Goal: Transaction & Acquisition: Purchase product/service

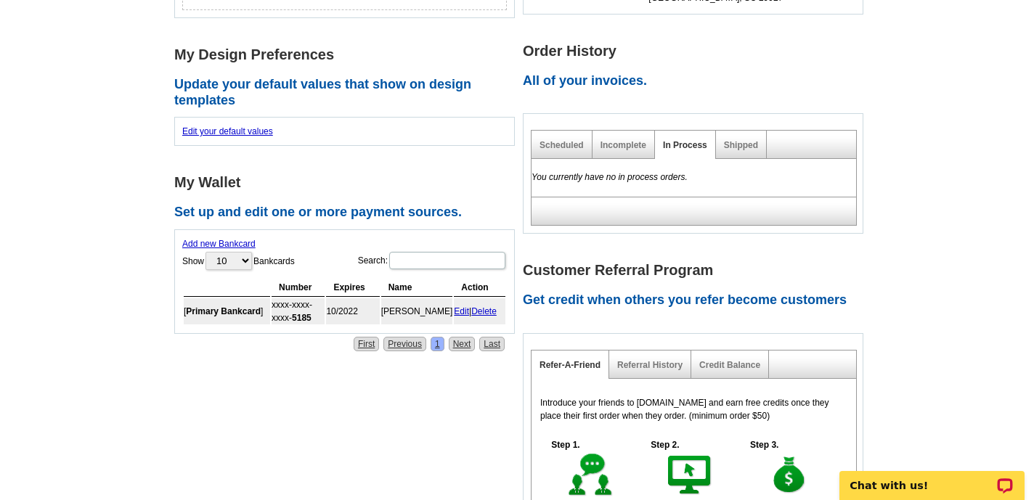
scroll to position [486, 0]
click at [485, 308] on link "Delete" at bounding box center [483, 311] width 25 height 10
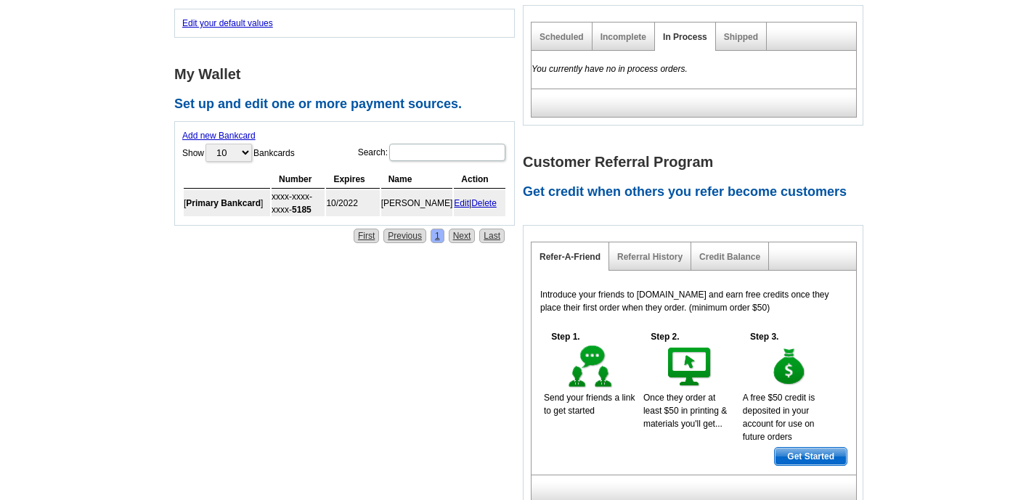
click at [235, 134] on link "Add new Bankcard" at bounding box center [218, 136] width 73 height 10
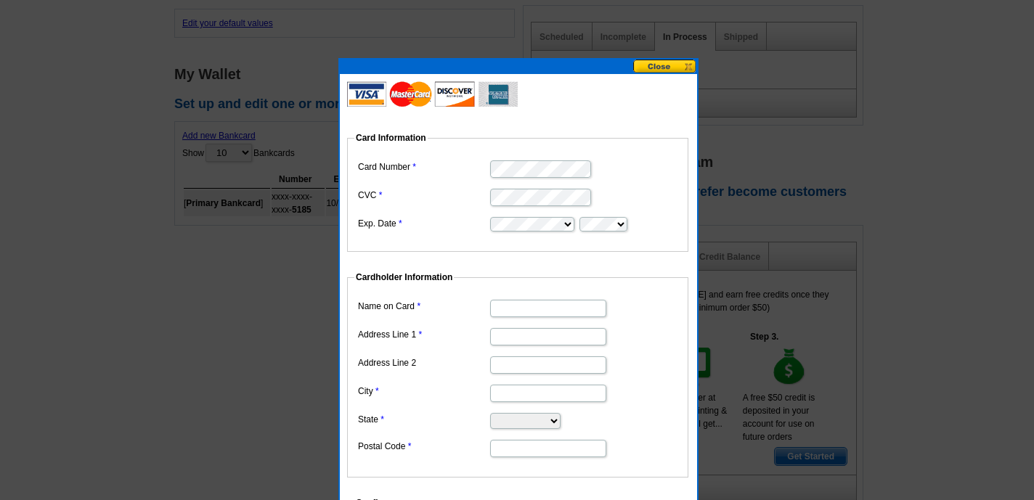
click at [505, 304] on input "Name on Card" at bounding box center [548, 308] width 116 height 17
type input "cheryl kenton"
type input "160 Landshark Blvde"
type input "Hardeeville"
select select "SC"
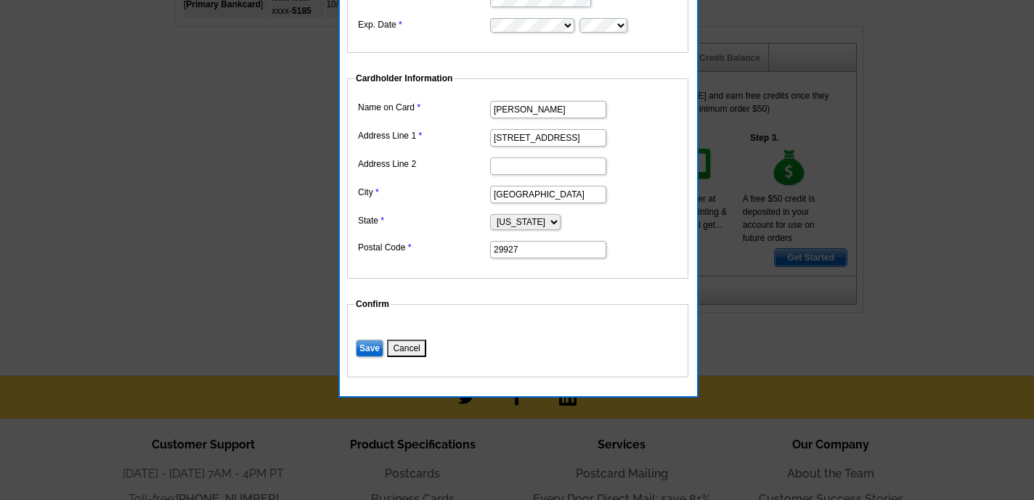
scroll to position [686, 0]
type input "29927"
click at [366, 347] on input "Save" at bounding box center [370, 347] width 28 height 17
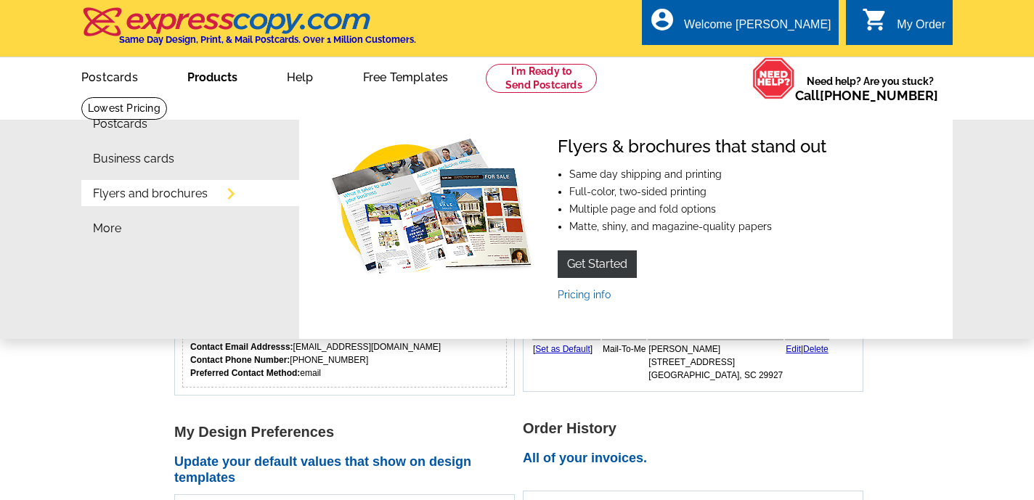
click at [178, 196] on link "Flyers and brochures" at bounding box center [150, 194] width 115 height 12
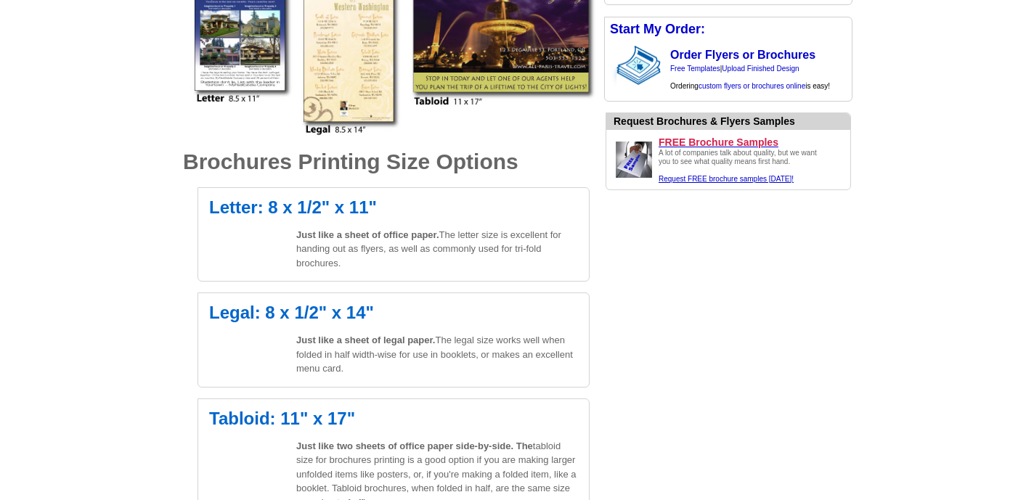
scroll to position [372, 0]
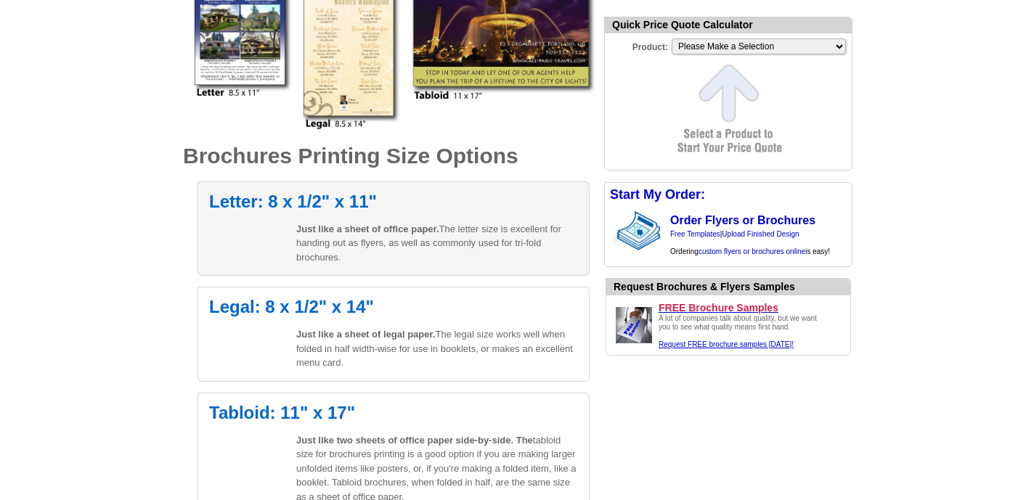
click at [313, 197] on h2 "Letter: 8 x 1/2" x 11"" at bounding box center [393, 201] width 369 height 17
select select "6"
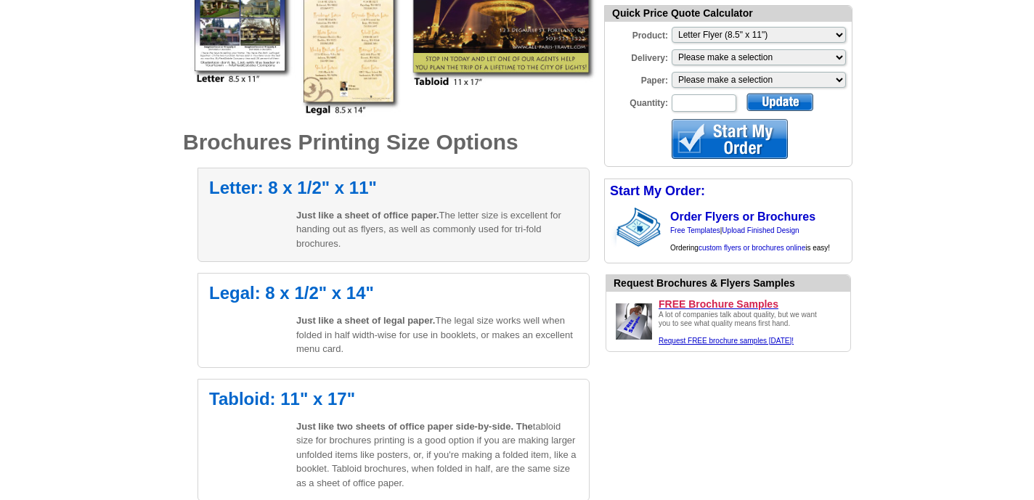
scroll to position [385, 0]
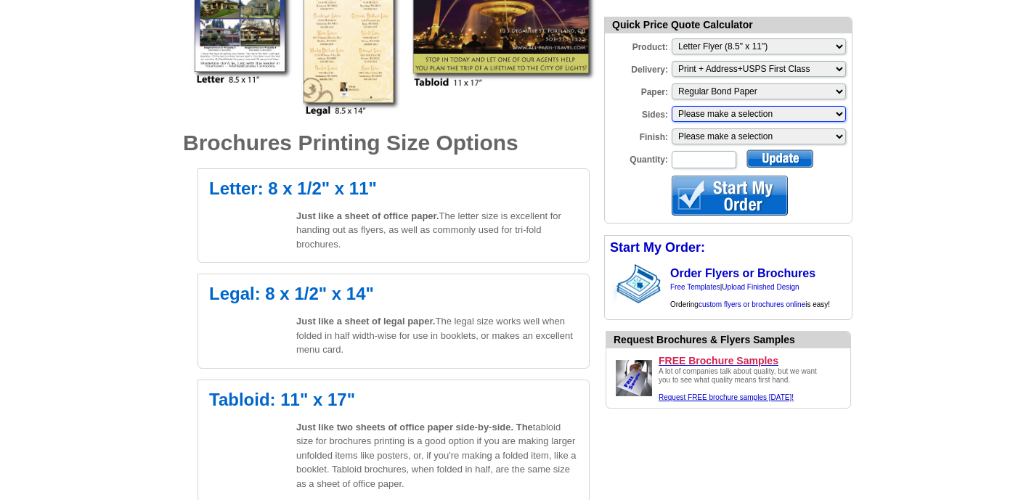
select select "1"
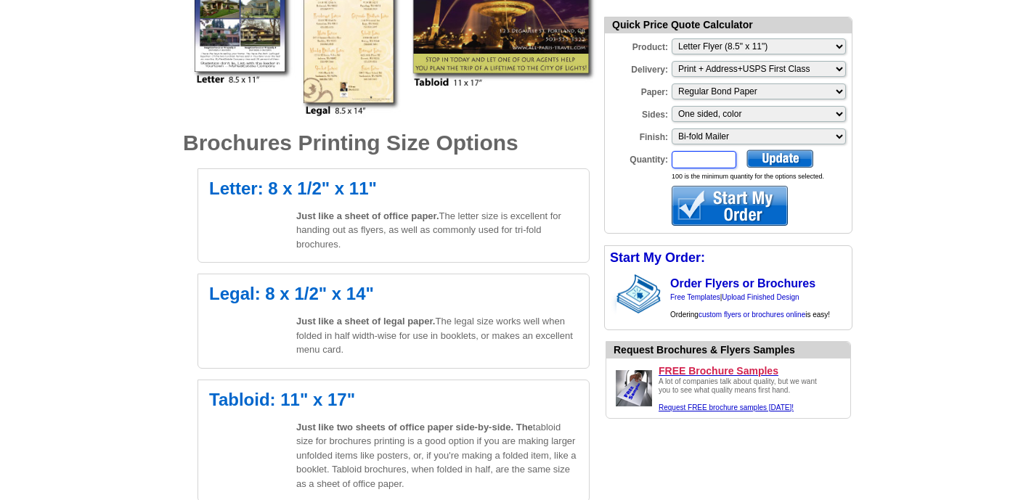
click at [682, 158] on input "Quantity:" at bounding box center [704, 159] width 65 height 17
click at [777, 158] on div at bounding box center [780, 159] width 67 height 18
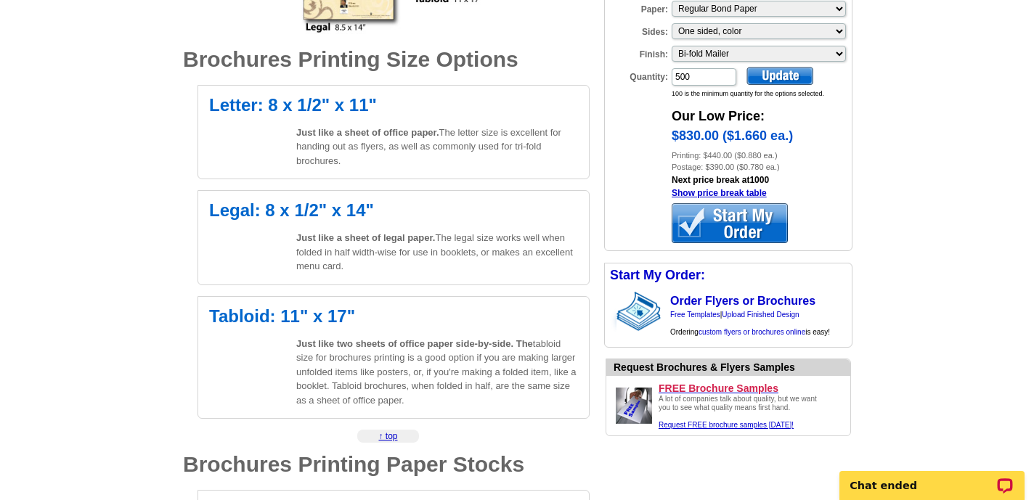
scroll to position [482, 0]
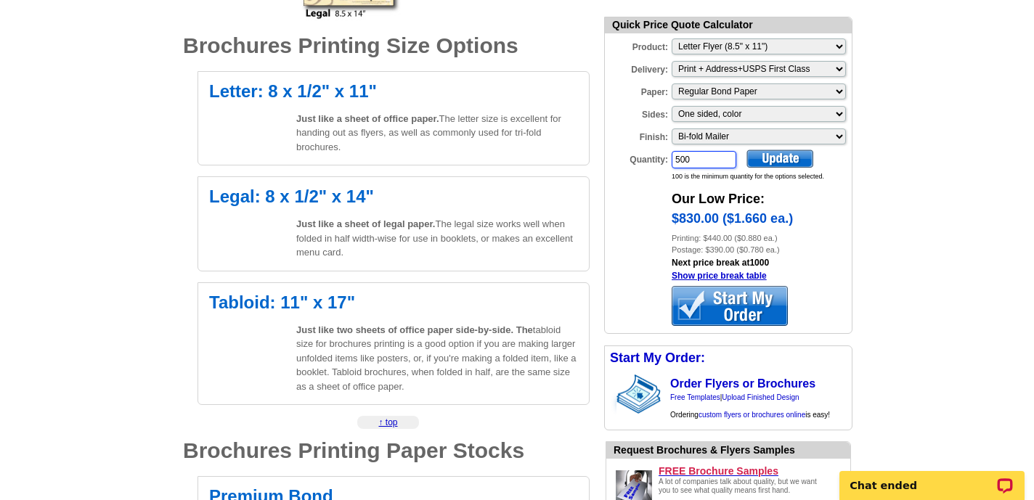
click at [691, 159] on input "500" at bounding box center [704, 159] width 65 height 17
type input "5"
type input "400"
click at [766, 158] on div at bounding box center [780, 159] width 67 height 18
click at [728, 281] on link "Show price break table" at bounding box center [719, 276] width 95 height 10
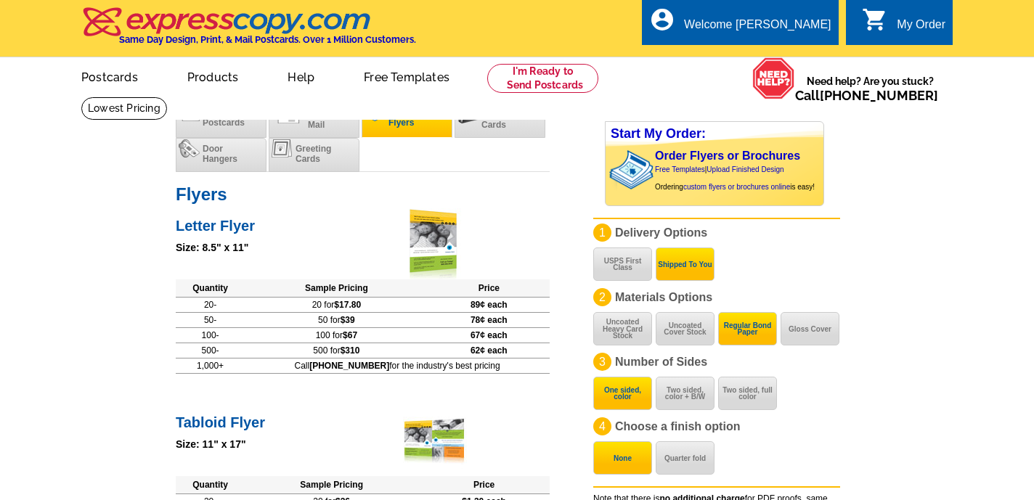
click at [396, 129] on li "Flyers" at bounding box center [407, 121] width 91 height 34
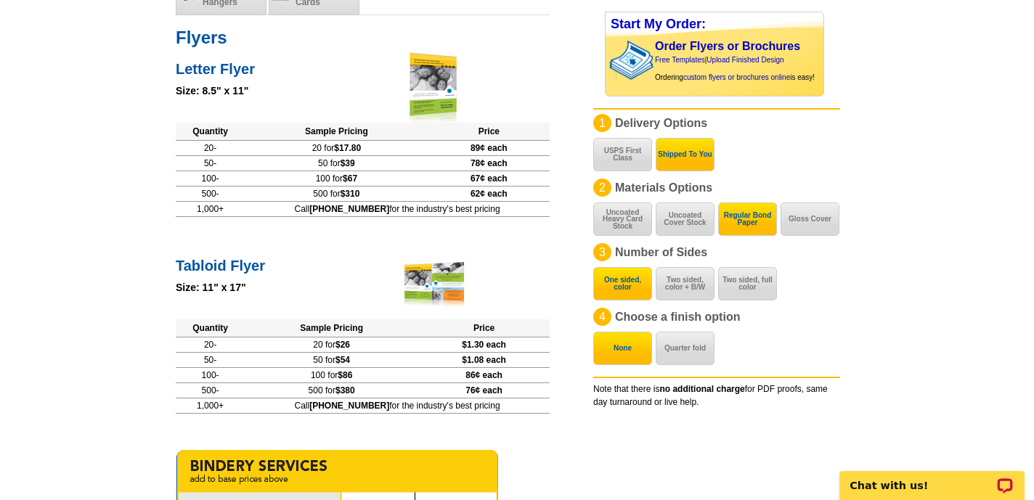
scroll to position [157, 0]
click at [633, 155] on button "USPS First Class" at bounding box center [622, 154] width 59 height 33
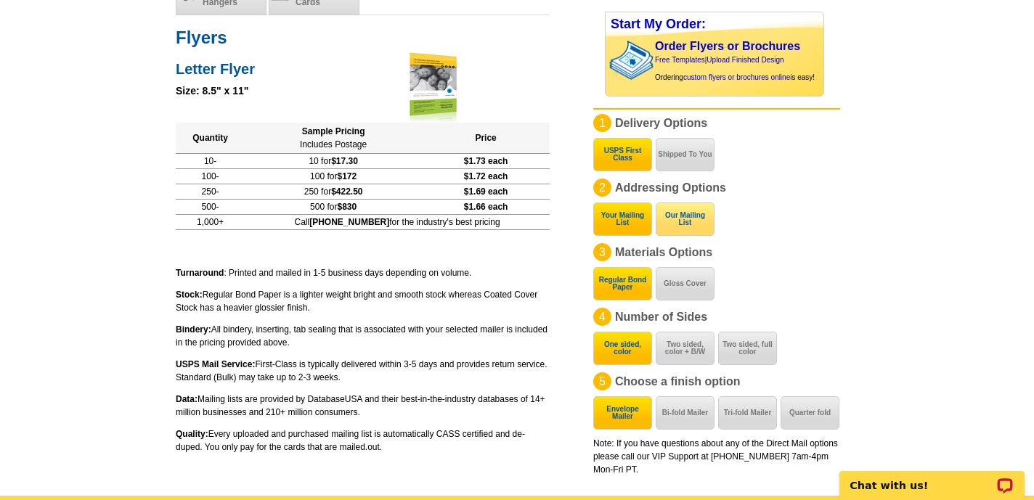
click at [681, 222] on button "Our Mailing List" at bounding box center [685, 219] width 59 height 33
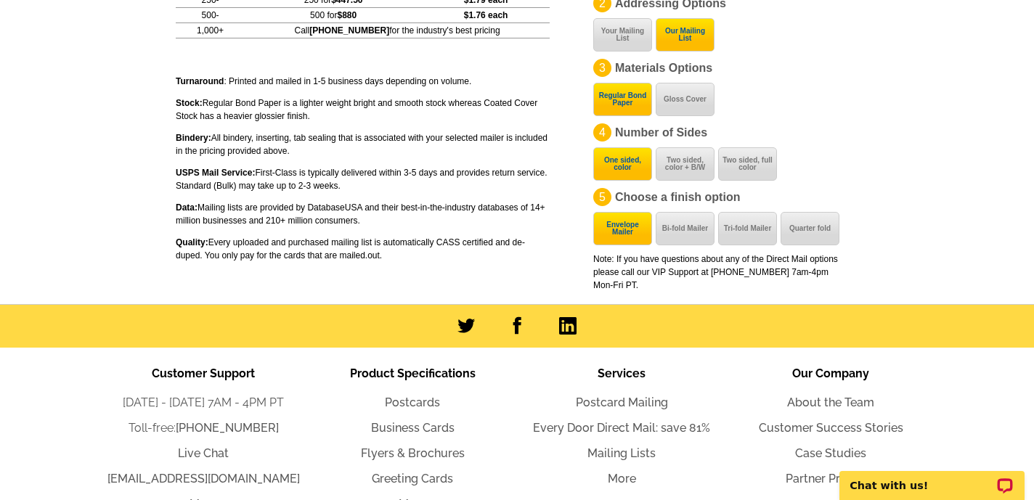
scroll to position [349, 0]
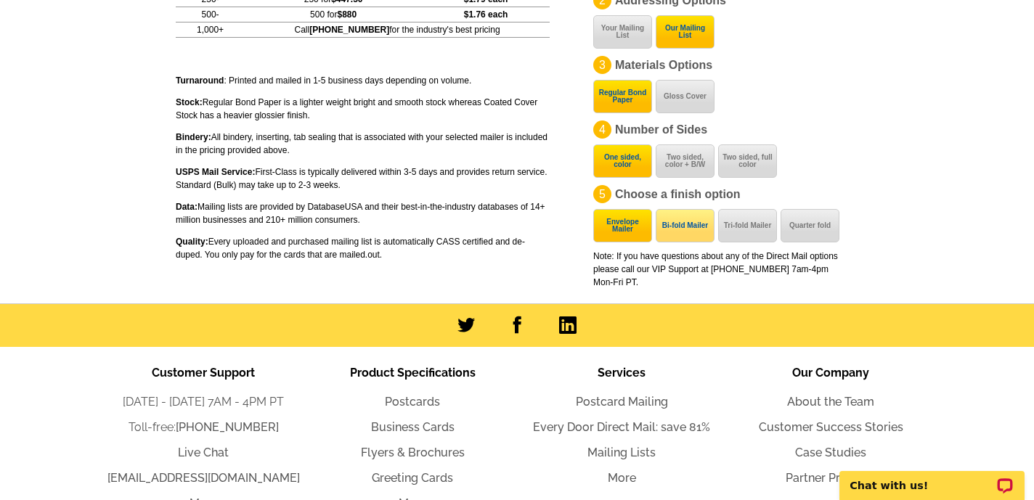
click at [681, 222] on button "Bi-fold Mailer" at bounding box center [685, 225] width 59 height 33
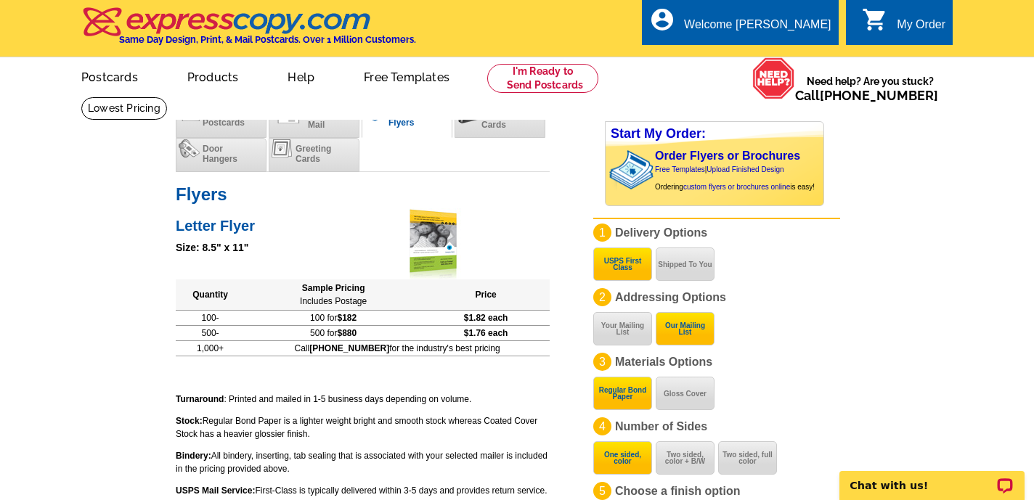
scroll to position [0, 0]
click at [853, 170] on div "Start My Order: Order Flyers or Brochures Free Templates | Upload Finished Desi…" at bounding box center [729, 348] width 272 height 476
click at [305, 111] on li "Direct Mail" at bounding box center [314, 121] width 91 height 34
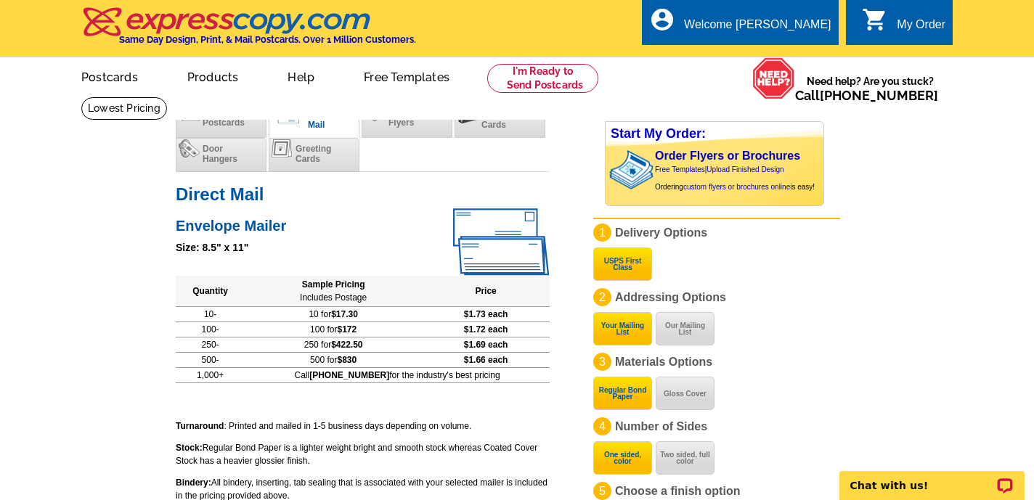
click at [889, 22] on link "0 shopping_cart My Order" at bounding box center [904, 25] width 84 height 18
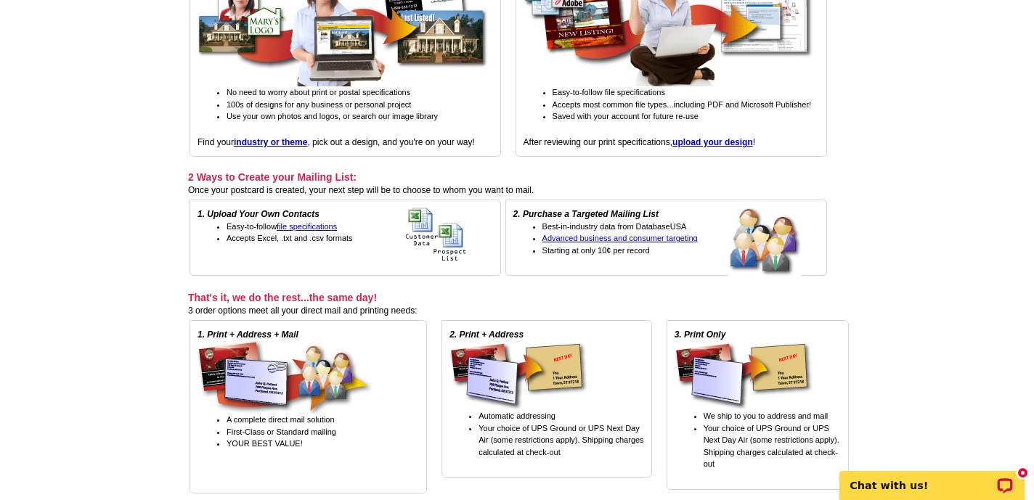
scroll to position [266, 0]
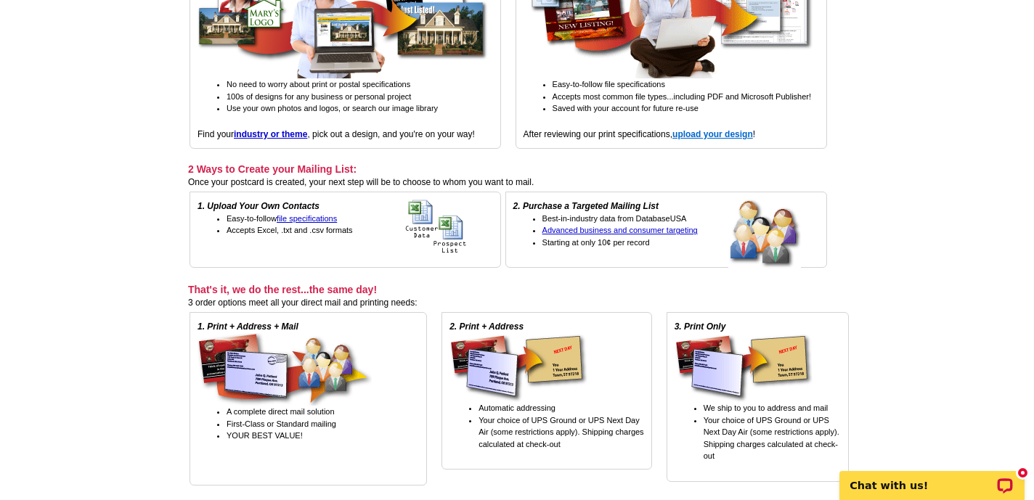
click at [694, 139] on strong "upload your design" at bounding box center [713, 134] width 81 height 10
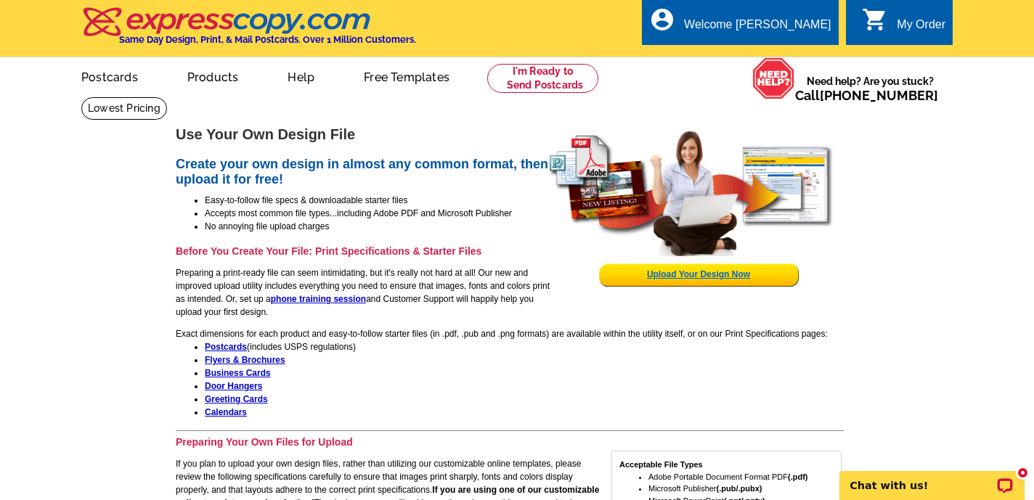
click at [662, 274] on link "Upload Your Design Now" at bounding box center [698, 274] width 103 height 10
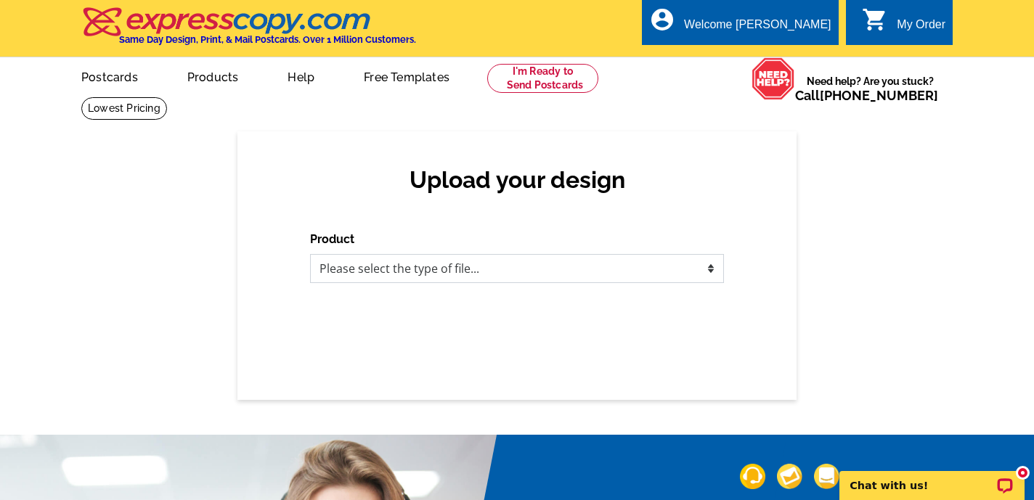
select select "2"
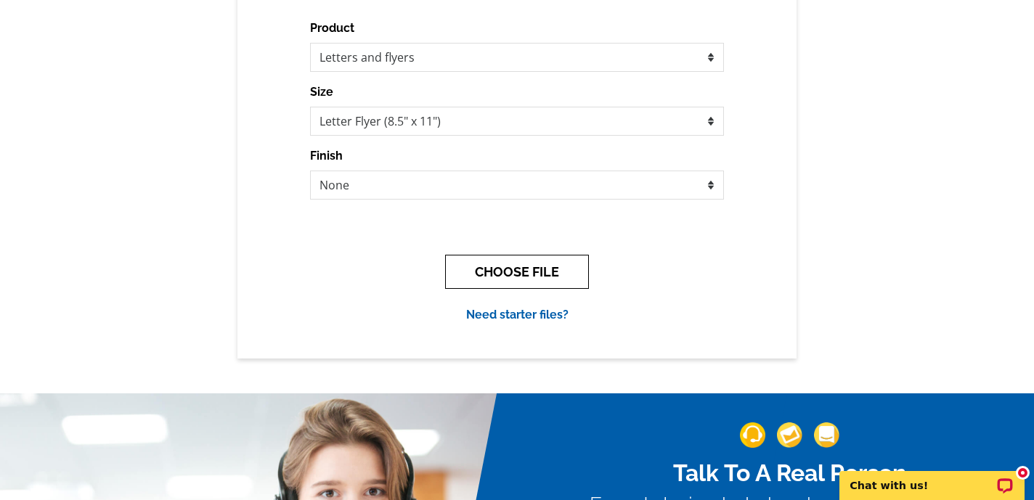
click at [516, 268] on button "CHOOSE FILE" at bounding box center [517, 272] width 144 height 34
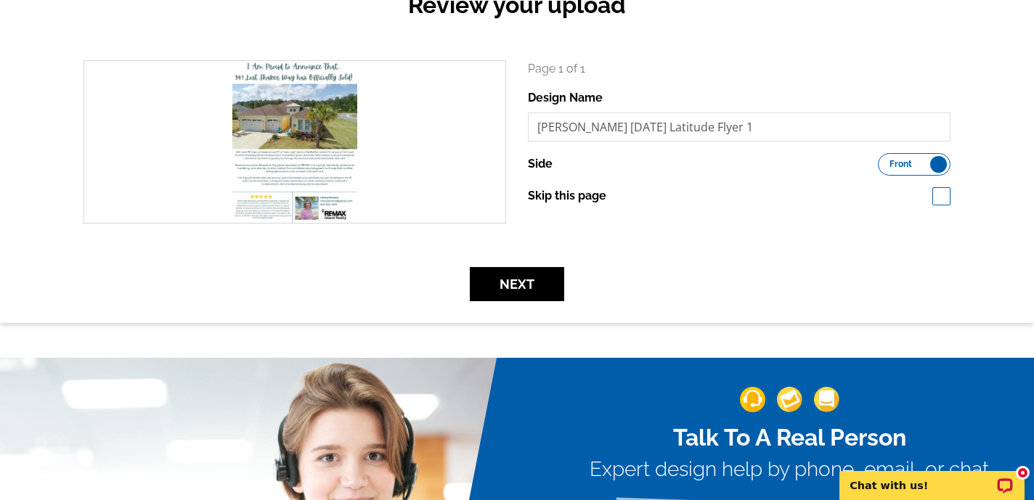
scroll to position [186, 0]
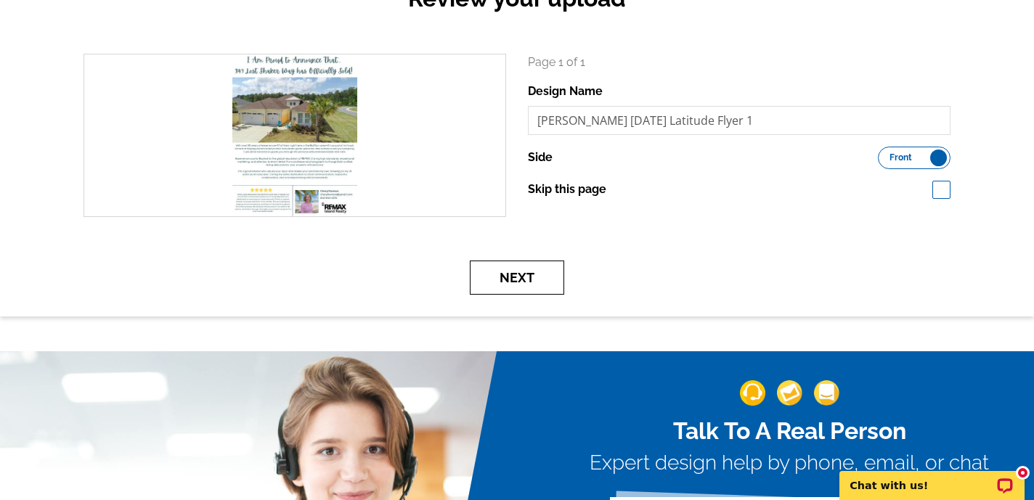
click at [516, 278] on button "Next" at bounding box center [517, 278] width 94 height 34
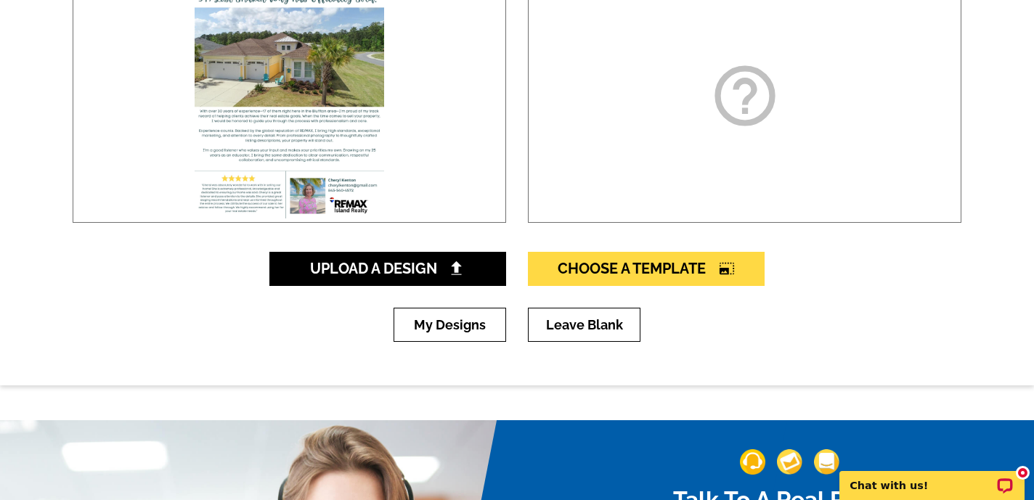
scroll to position [291, 0]
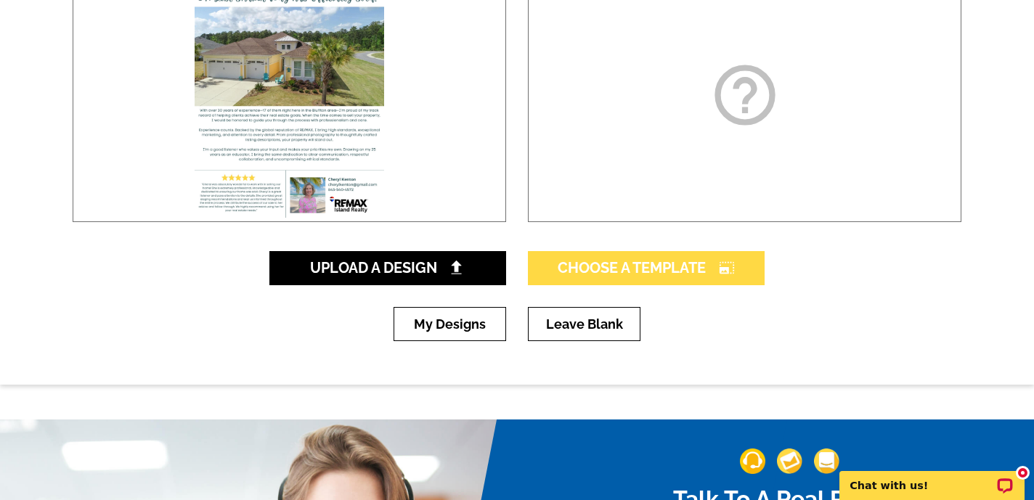
click at [622, 264] on span "Choose A Template photo_size_select_large" at bounding box center [646, 267] width 177 height 17
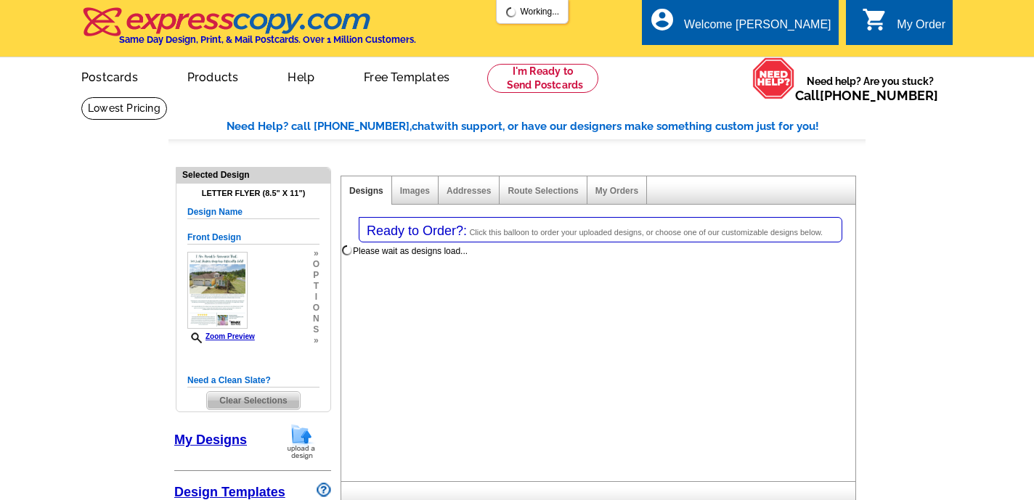
select select "2"
select select "6"
select select "back"
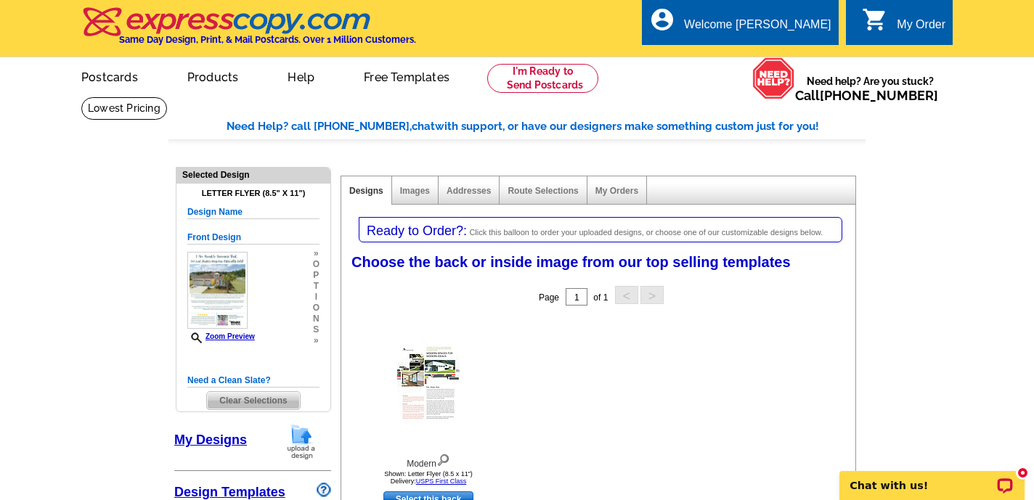
select select "785"
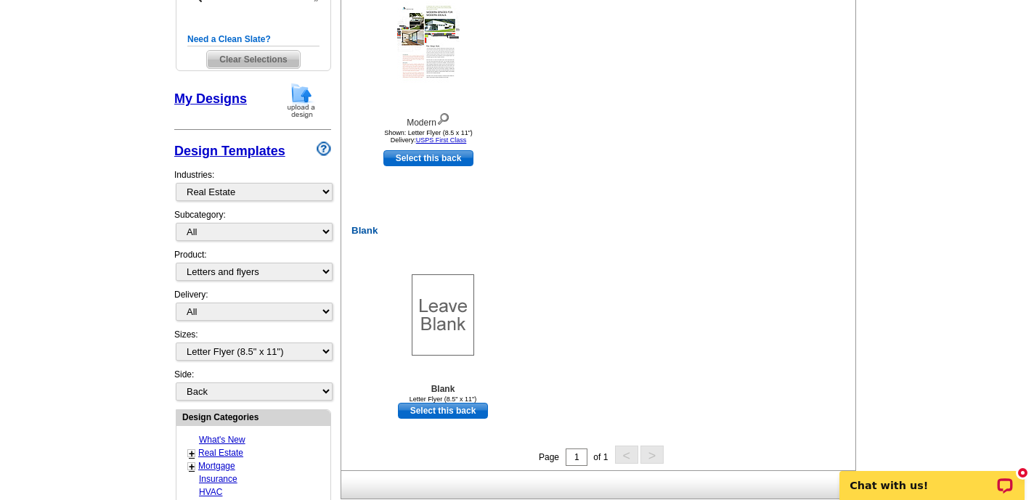
scroll to position [346, 0]
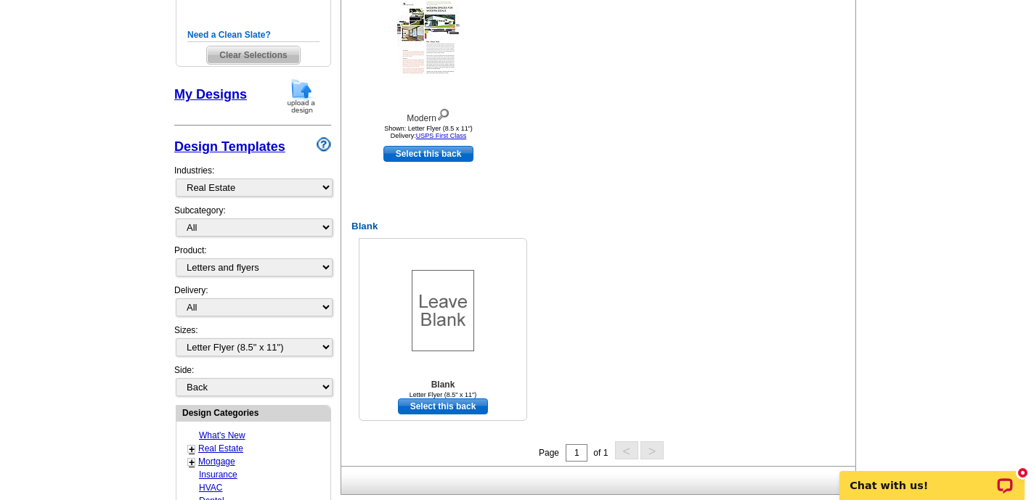
click at [433, 307] on img at bounding box center [443, 310] width 62 height 81
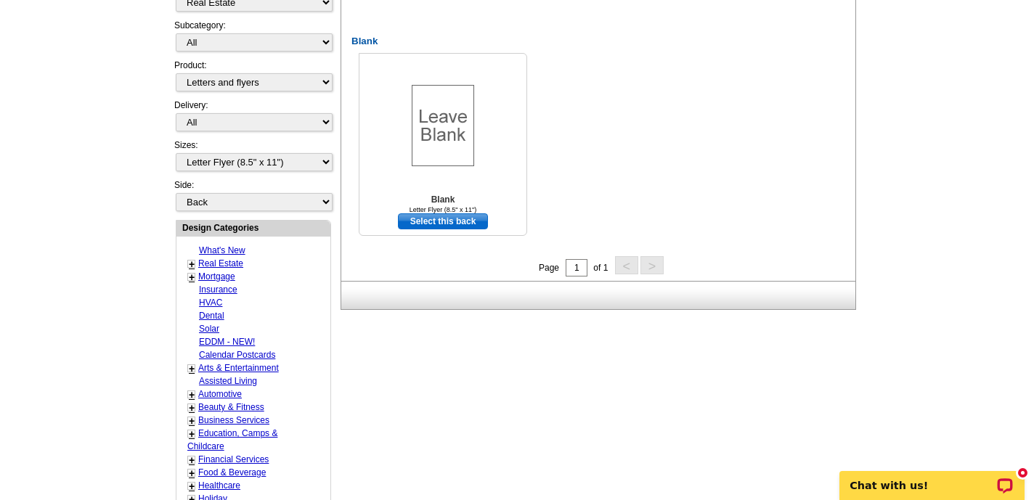
scroll to position [532, 0]
click at [447, 219] on link "Select this back" at bounding box center [443, 220] width 90 height 16
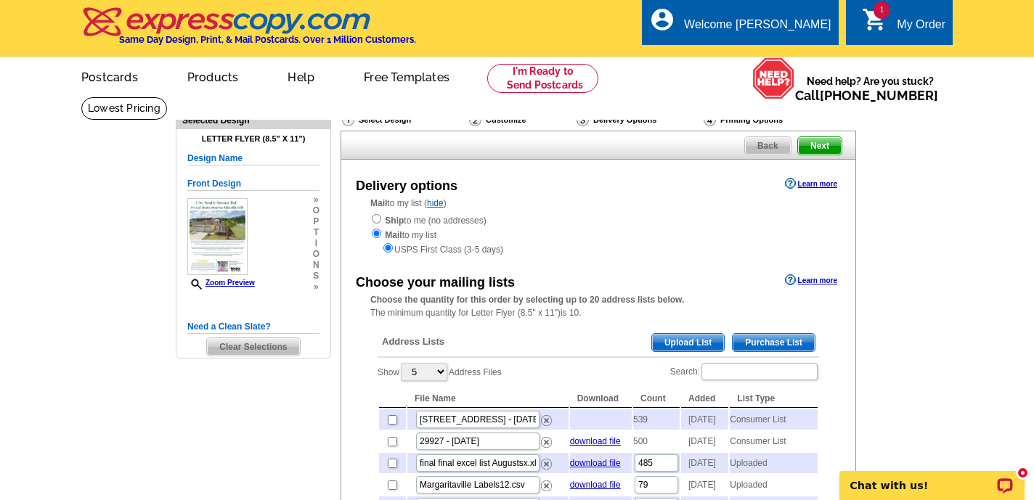
click at [764, 336] on span "Purchase List" at bounding box center [774, 342] width 82 height 17
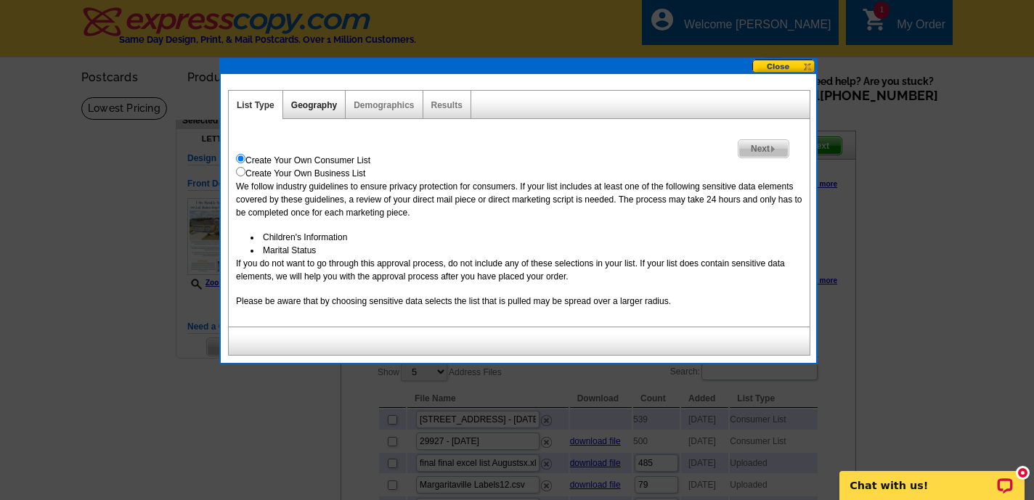
click at [317, 107] on link "Geography" at bounding box center [314, 105] width 46 height 10
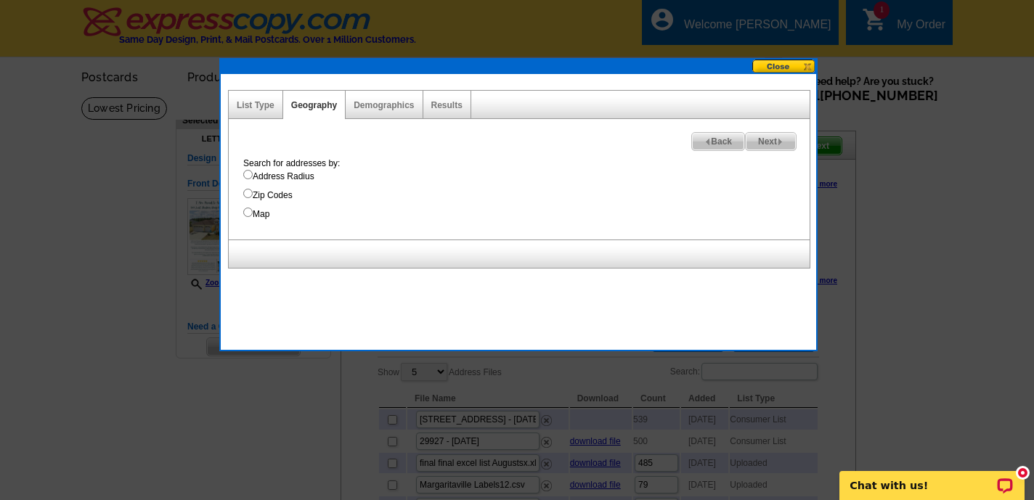
click at [247, 175] on input "Address Radius" at bounding box center [247, 174] width 9 height 9
radio input "true"
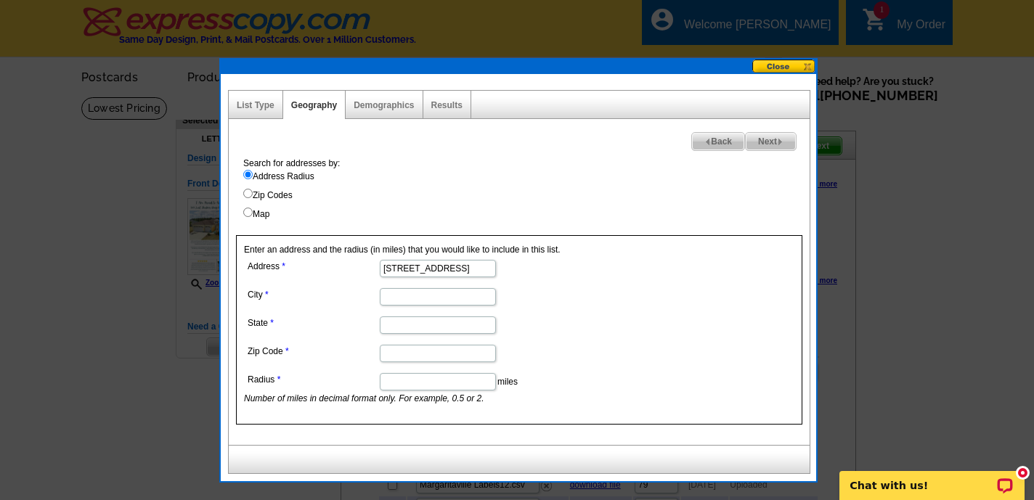
type input "[STREET_ADDRESS]"
type input "[GEOGRAPHIC_DATA]"
click at [393, 324] on input "State" at bounding box center [438, 325] width 116 height 17
type input "SC"
type input "29927"
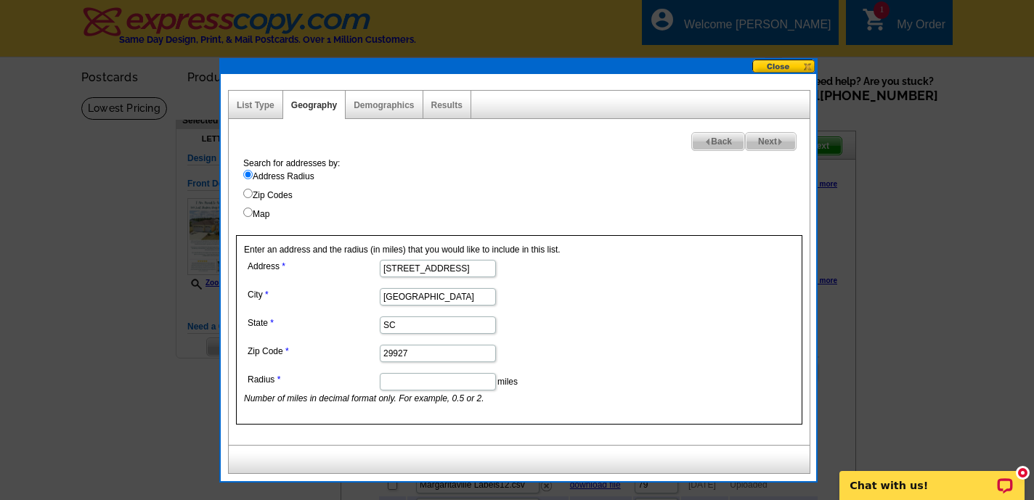
click at [405, 380] on input "Radius" at bounding box center [438, 381] width 116 height 17
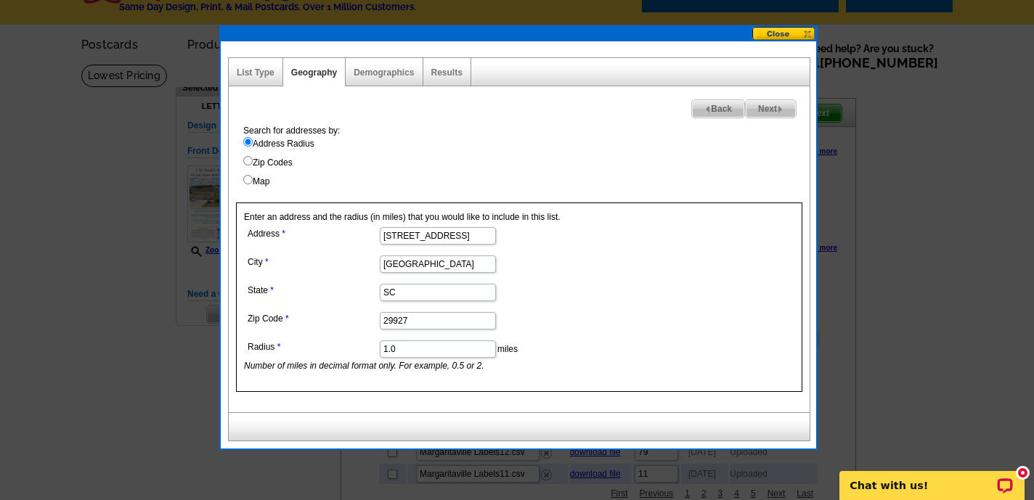
scroll to position [33, 0]
type input "1.0"
click at [771, 107] on span "Next" at bounding box center [771, 108] width 50 height 17
select select
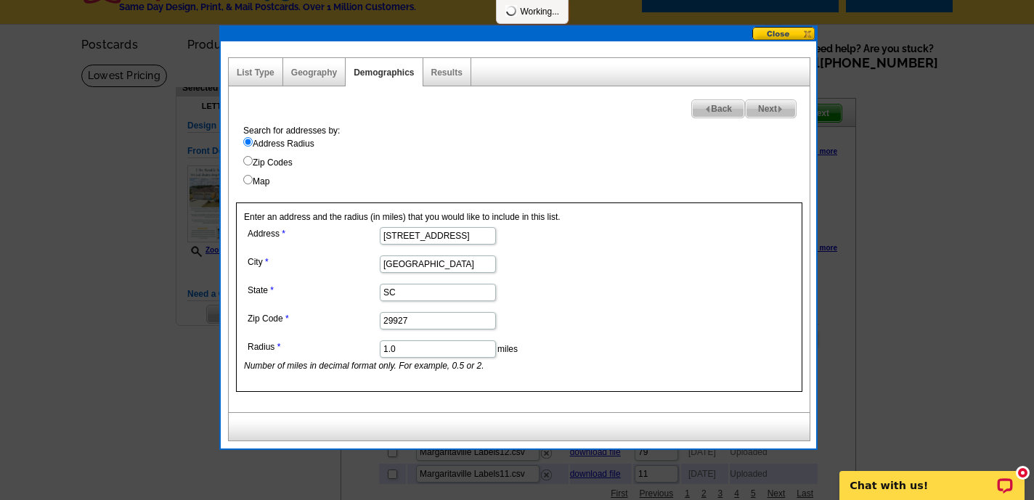
select select
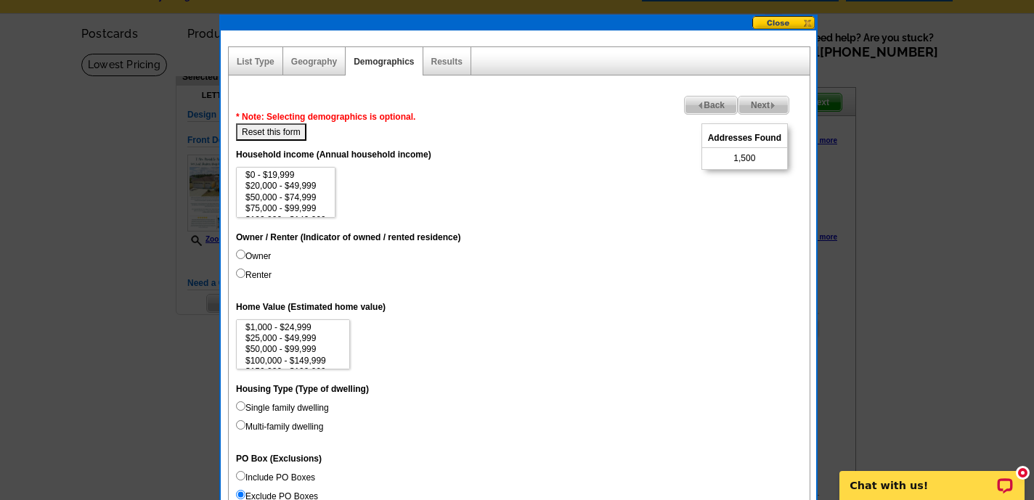
scroll to position [44, 0]
click at [240, 254] on input "Owner" at bounding box center [240, 253] width 9 height 9
radio input "true"
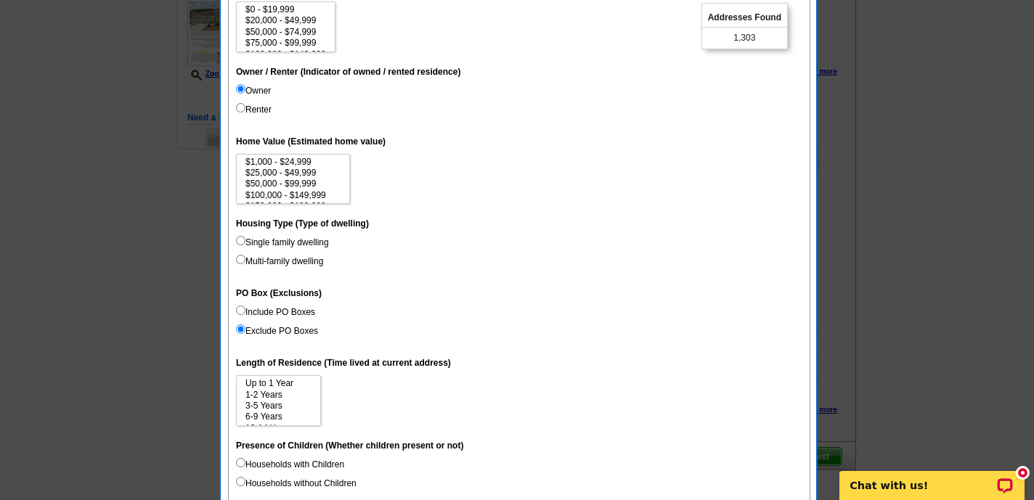
scroll to position [211, 0]
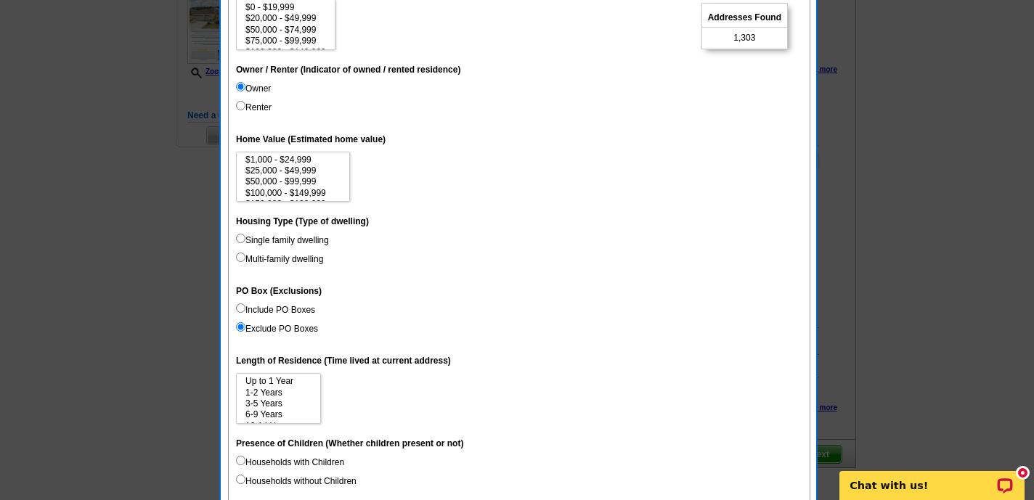
click at [239, 238] on input "Single family dwelling" at bounding box center [240, 238] width 9 height 9
radio input "true"
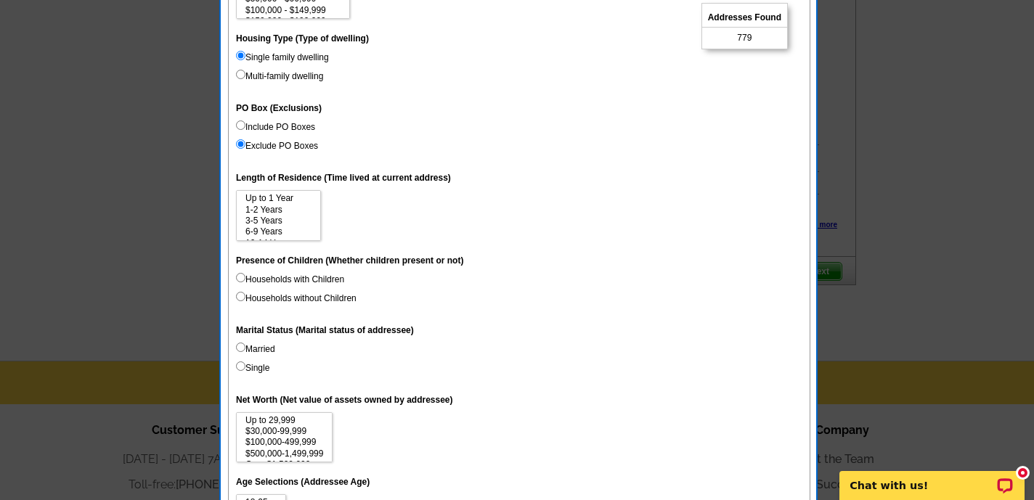
scroll to position [396, 0]
select select "3-5"
click at [251, 217] on option "3-5 Years" at bounding box center [278, 219] width 69 height 11
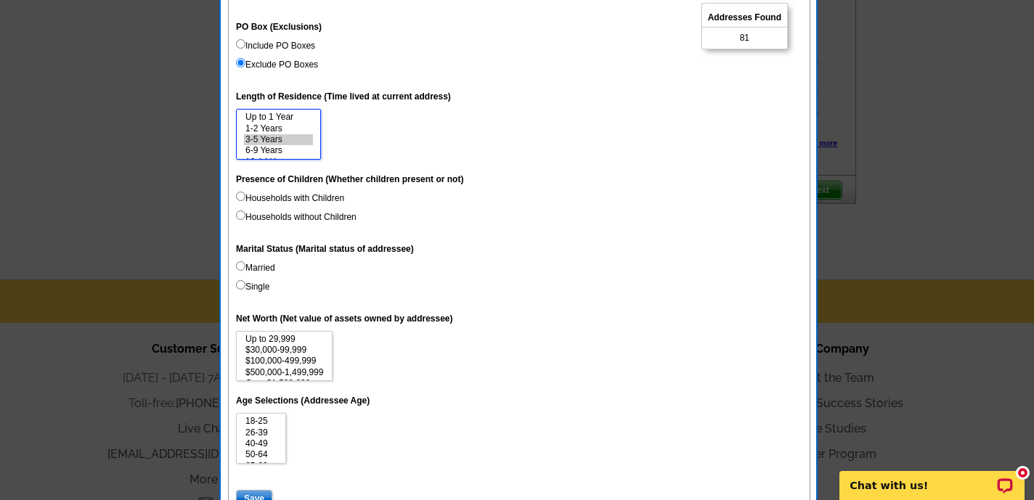
scroll to position [485, 0]
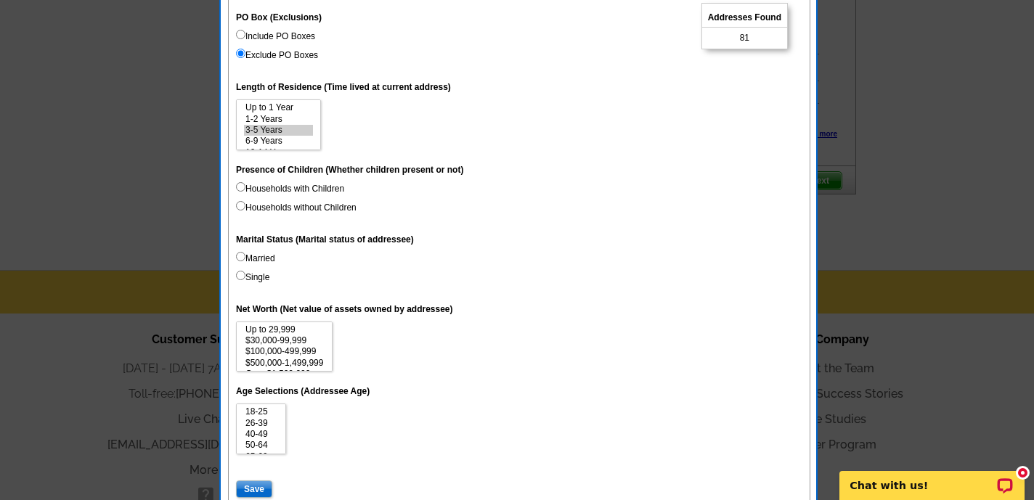
click at [239, 202] on input "Households without Children" at bounding box center [240, 205] width 9 height 9
radio input "true"
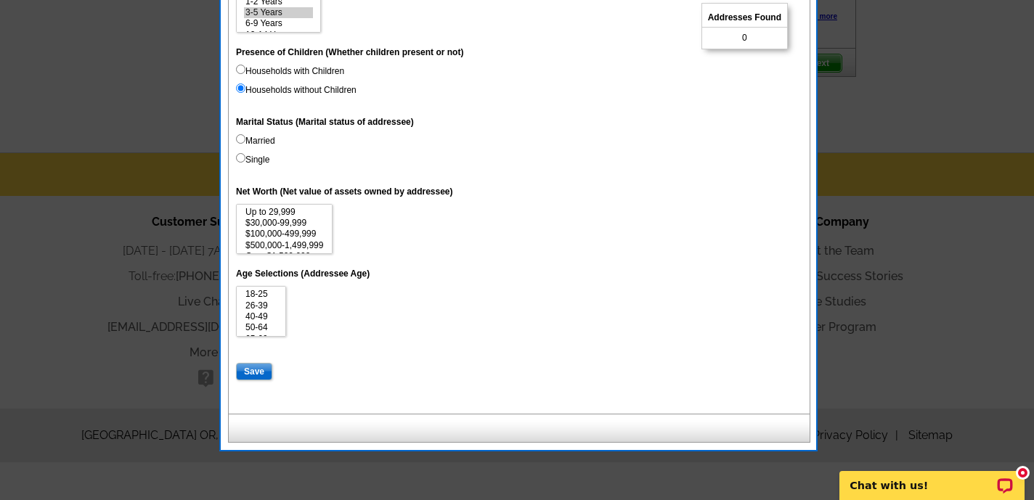
scroll to position [602, 0]
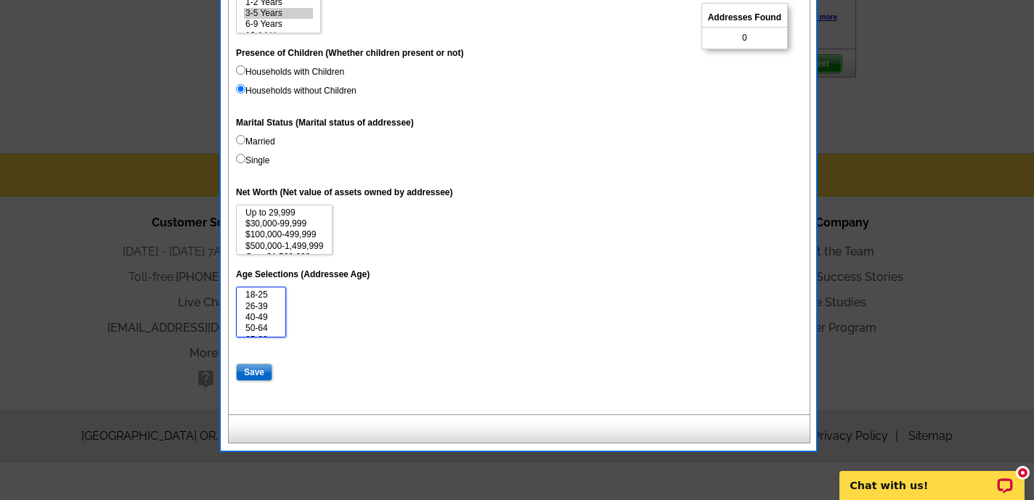
select select "50-64"
click at [259, 324] on option "50-64" at bounding box center [261, 328] width 34 height 11
click at [251, 365] on input "Save" at bounding box center [254, 372] width 36 height 17
select select
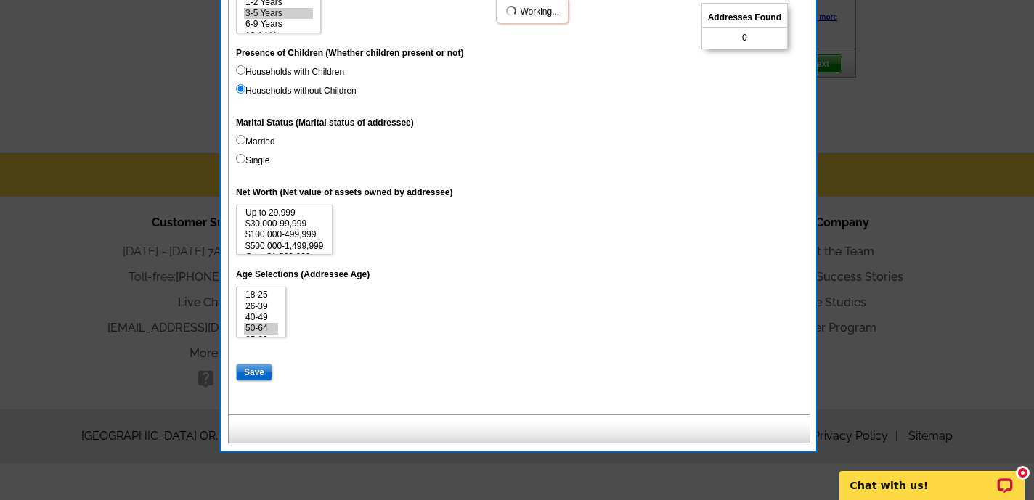
select select
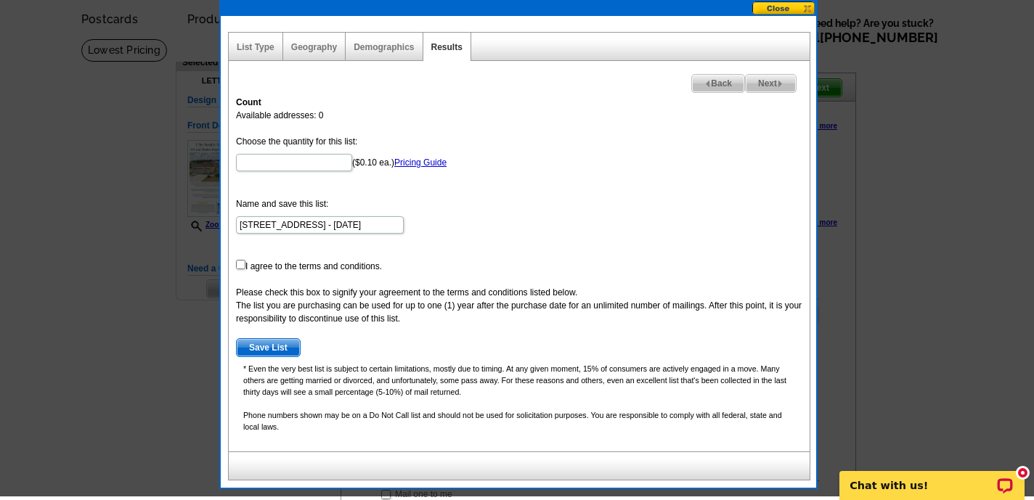
scroll to position [54, 0]
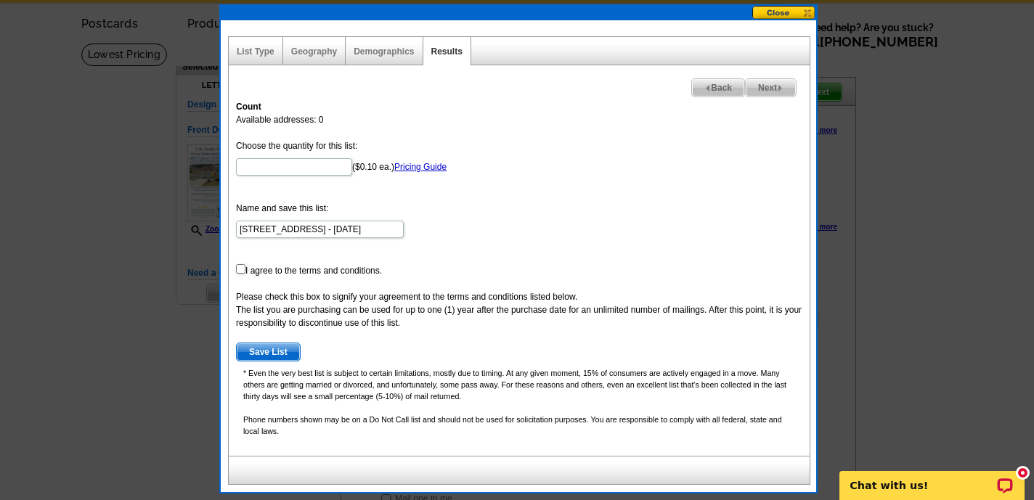
click at [655, 143] on form "Choose the quantity for this list: ($0.10 ea.) Pricing Guide Name and save this…" at bounding box center [519, 250] width 566 height 222
click at [715, 88] on span "Back" at bounding box center [718, 87] width 52 height 17
select select
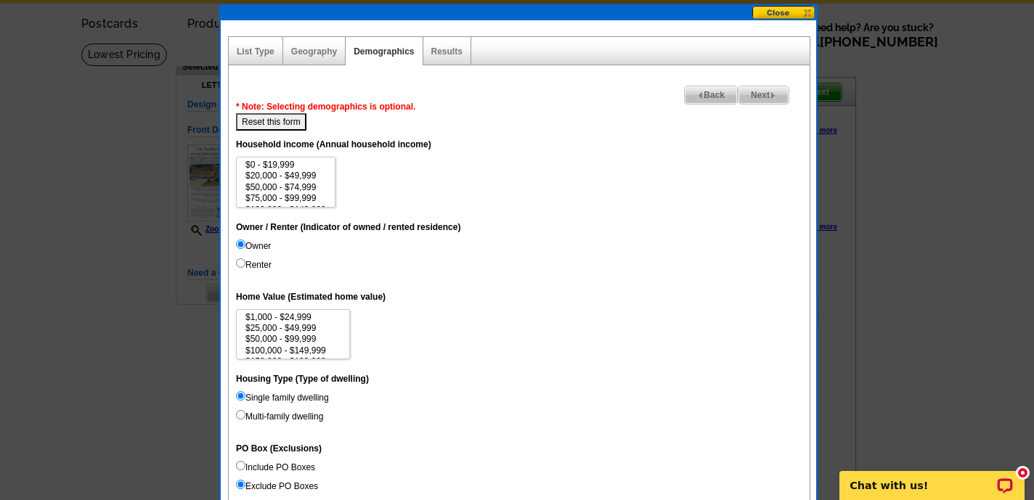
click at [704, 93] on span "Back" at bounding box center [711, 94] width 52 height 17
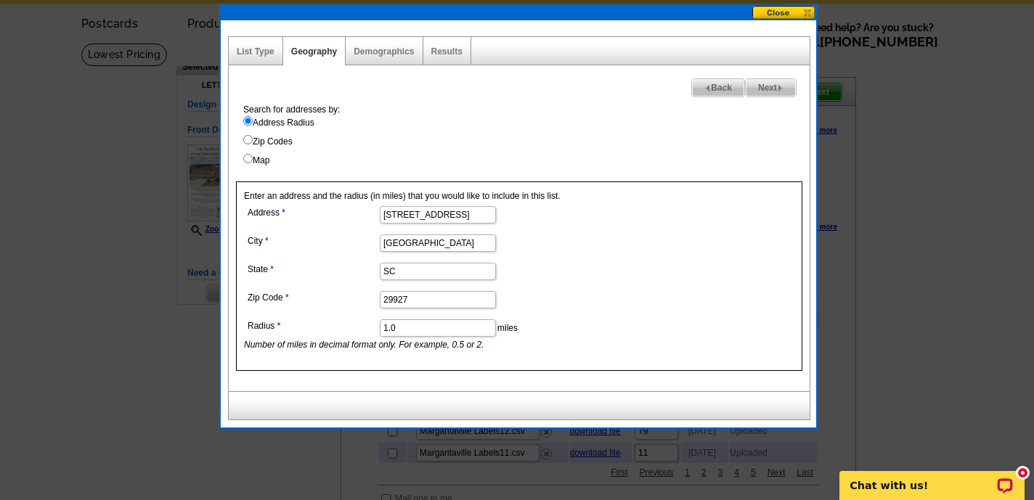
click at [704, 93] on span "Back" at bounding box center [718, 87] width 52 height 17
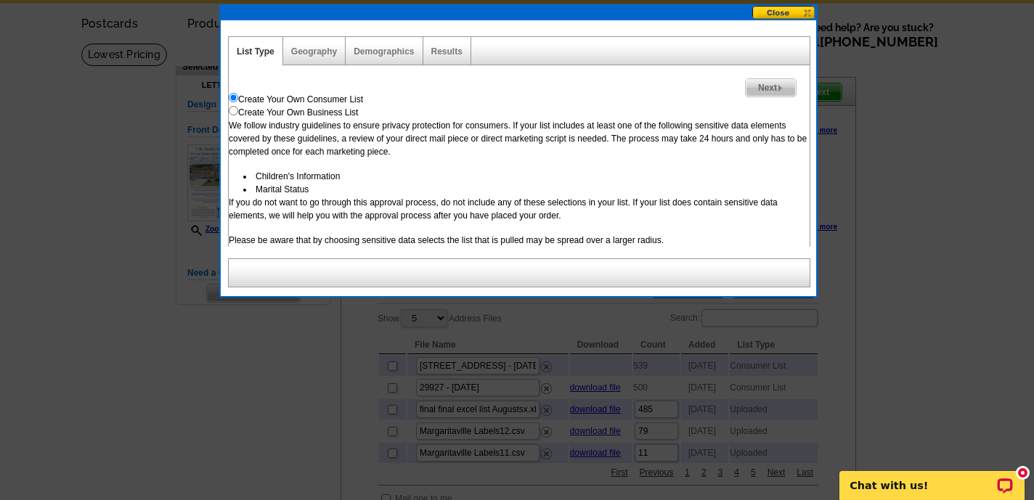
click at [704, 93] on div "Create Your Own Consumer List" at bounding box center [519, 99] width 581 height 13
click at [779, 11] on button at bounding box center [784, 13] width 64 height 14
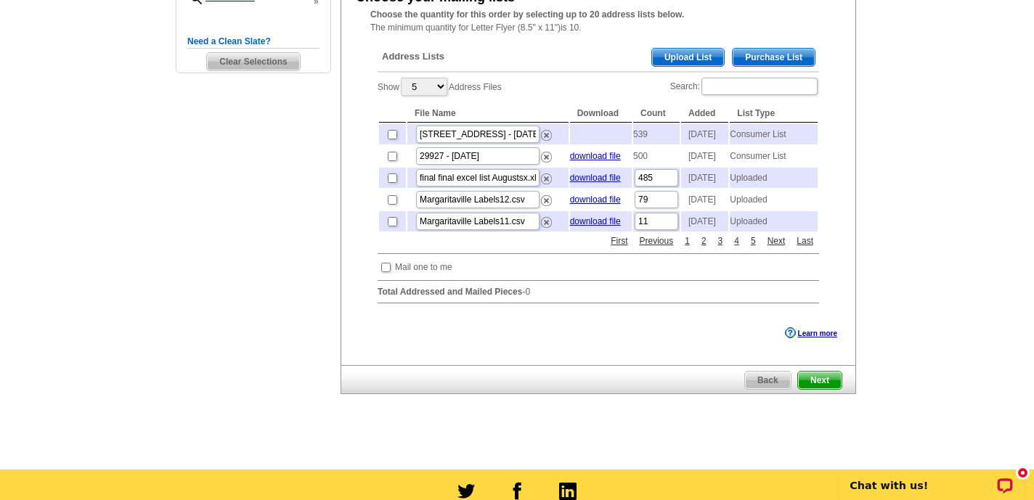
scroll to position [287, 0]
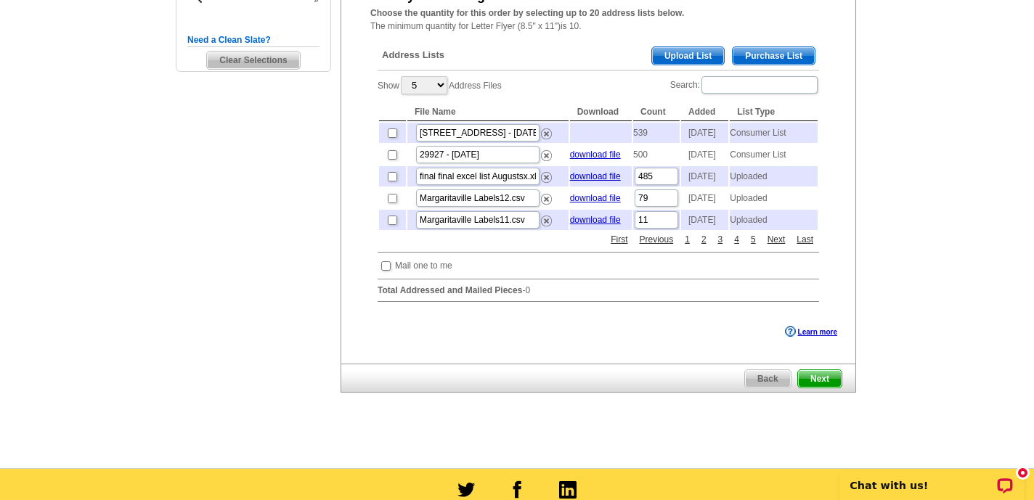
click at [384, 271] on input "checkbox" at bounding box center [385, 265] width 9 height 9
checkbox input "true"
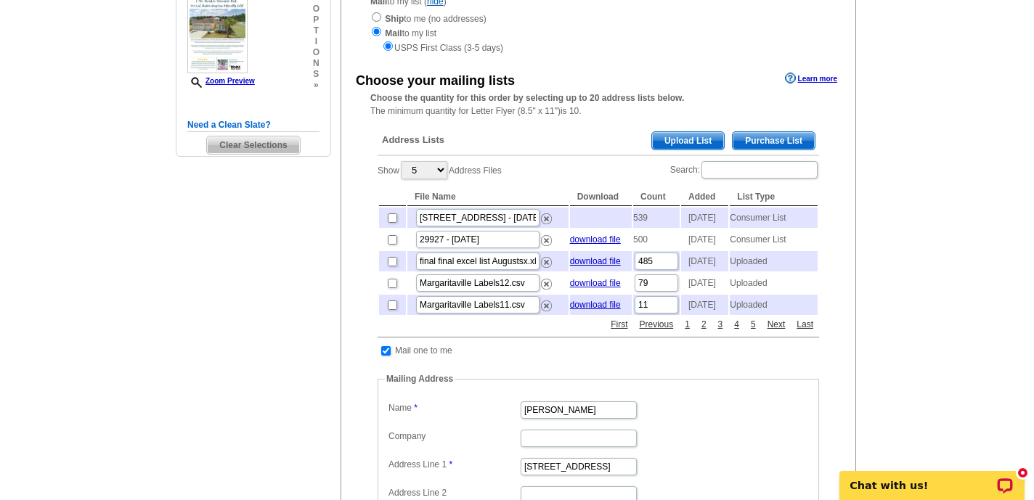
scroll to position [204, 0]
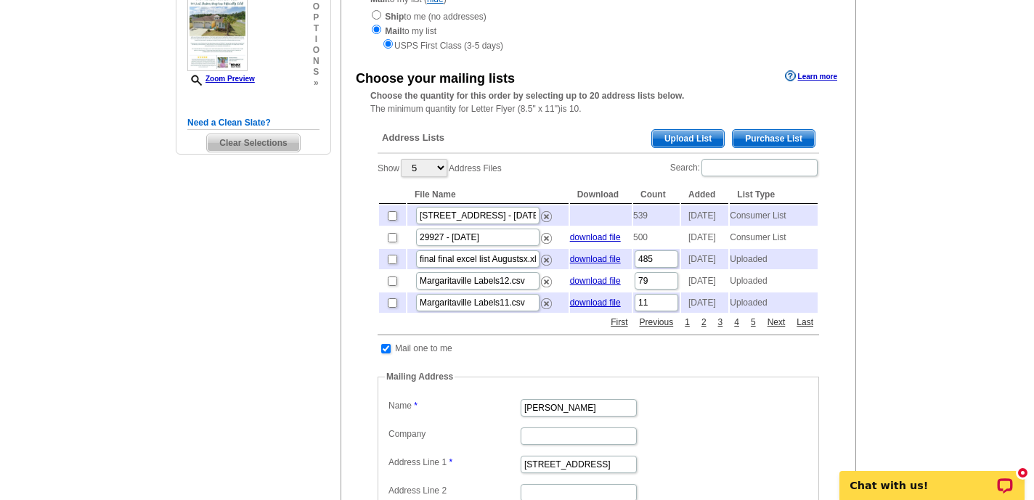
click at [391, 264] on input "checkbox" at bounding box center [392, 259] width 9 height 9
checkbox input "true"
click at [595, 264] on link "download file" at bounding box center [595, 259] width 51 height 10
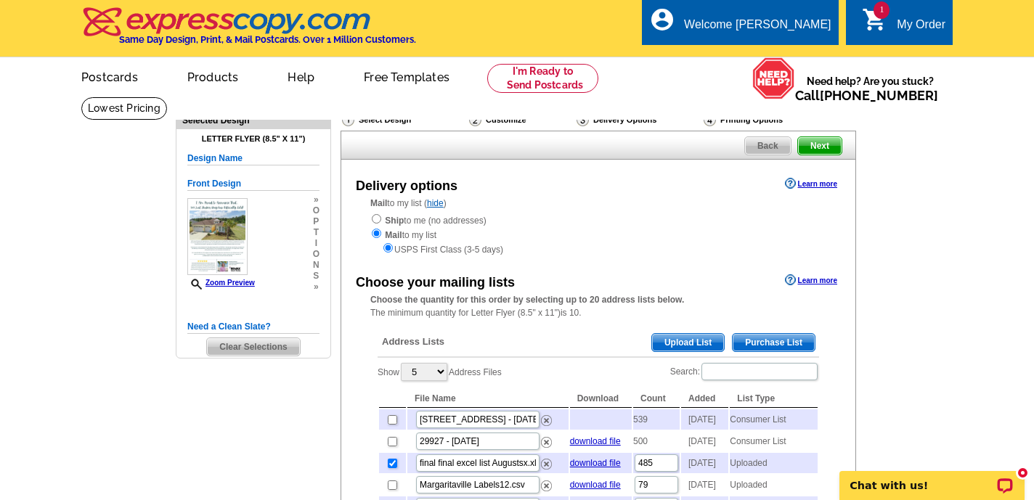
scroll to position [0, 0]
